Goal: Find specific page/section: Find specific page/section

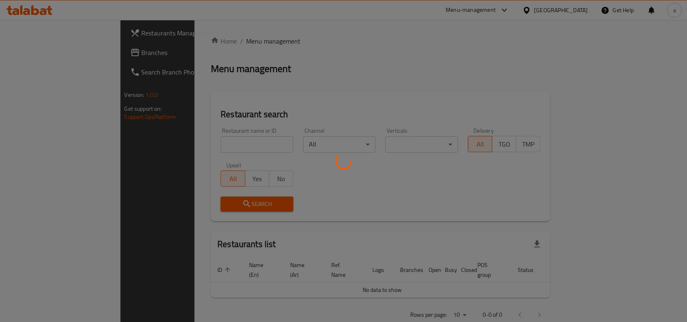
click at [580, 6] on div at bounding box center [343, 161] width 687 height 322
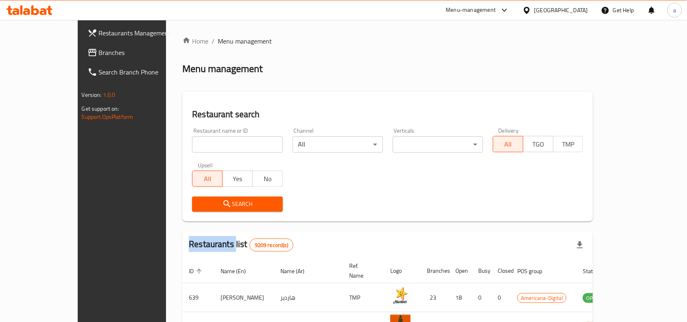
click at [579, 20] on div "​ Menu-management Qatar Get Help a Restaurants Management Branches Search Branc…" at bounding box center [343, 171] width 687 height 302
click at [579, 7] on div "Qatar" at bounding box center [562, 10] width 54 height 9
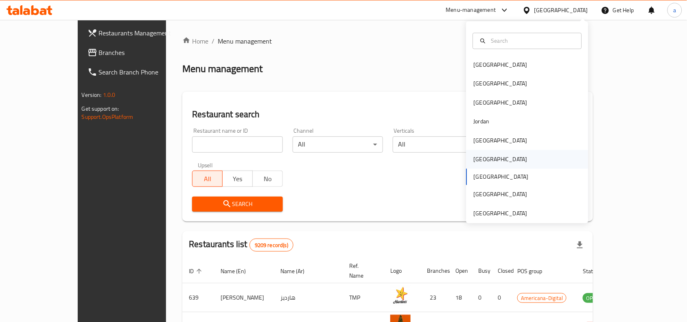
click at [474, 159] on div "[GEOGRAPHIC_DATA]" at bounding box center [501, 159] width 54 height 9
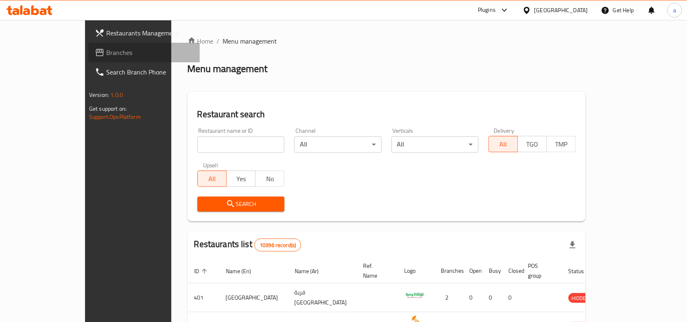
click at [106, 56] on span "Branches" at bounding box center [149, 53] width 87 height 10
